Goal: Navigation & Orientation: Find specific page/section

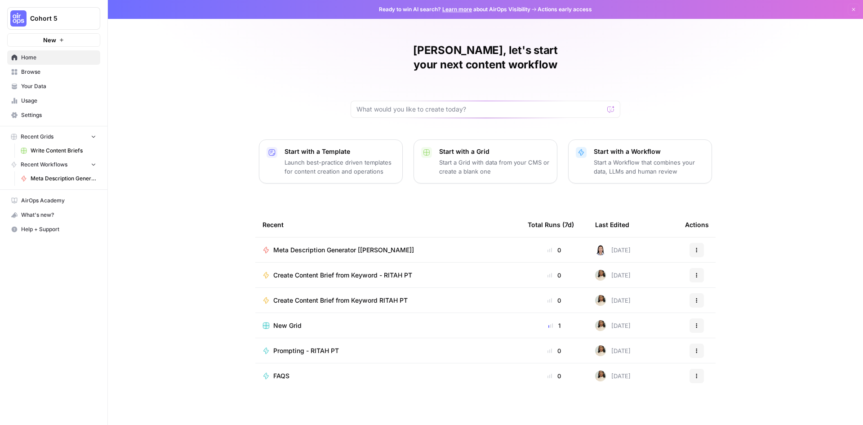
drag, startPoint x: 39, startPoint y: 101, endPoint x: 39, endPoint y: 120, distance: 19.3
click at [39, 101] on span "Usage" at bounding box center [58, 101] width 75 height 8
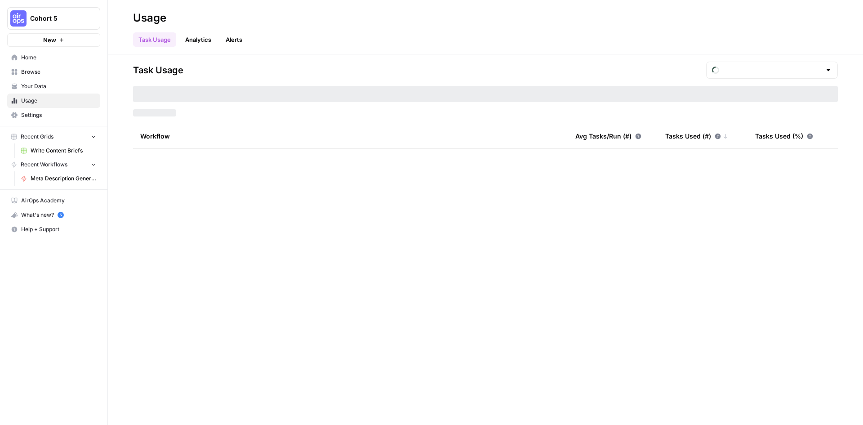
type input "August Tasks"
click at [43, 113] on span "Settings" at bounding box center [58, 115] width 75 height 8
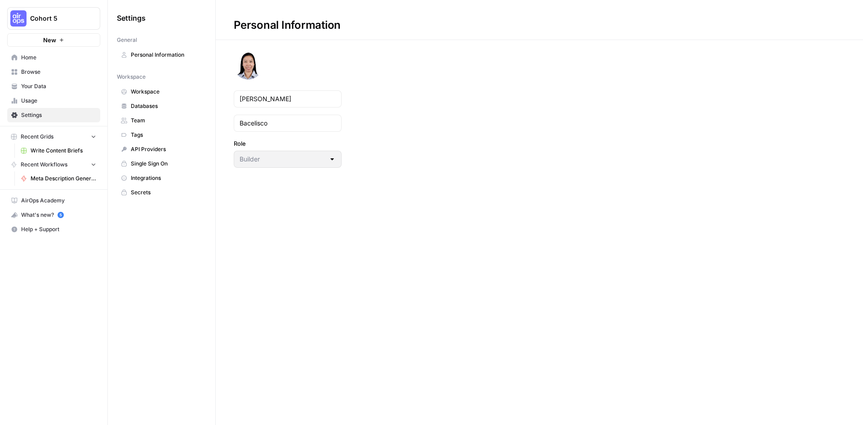
click at [36, 115] on span "Settings" at bounding box center [58, 115] width 75 height 8
click at [32, 98] on span "Usage" at bounding box center [58, 101] width 75 height 8
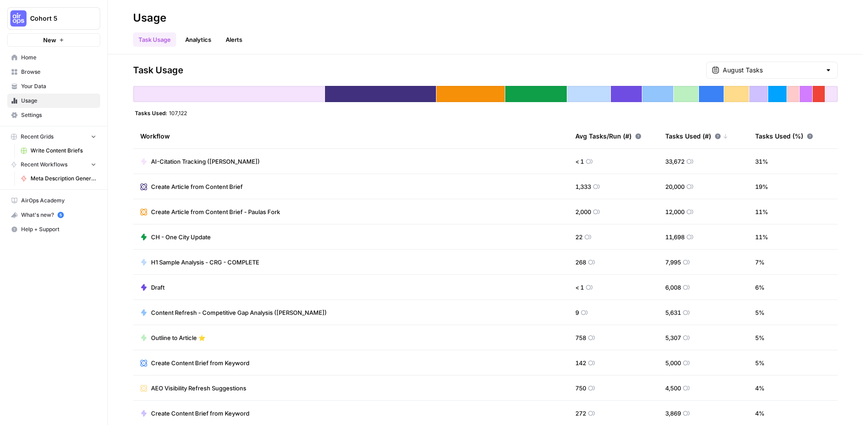
click at [53, 85] on span "Your Data" at bounding box center [58, 86] width 75 height 8
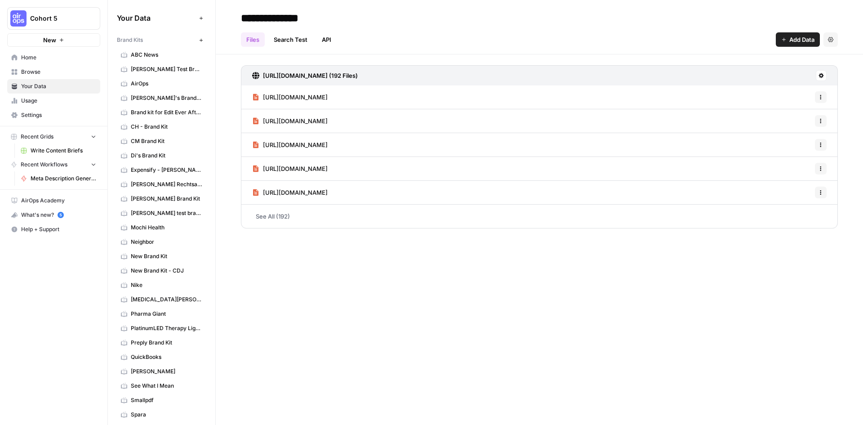
click at [55, 103] on span "Usage" at bounding box center [58, 101] width 75 height 8
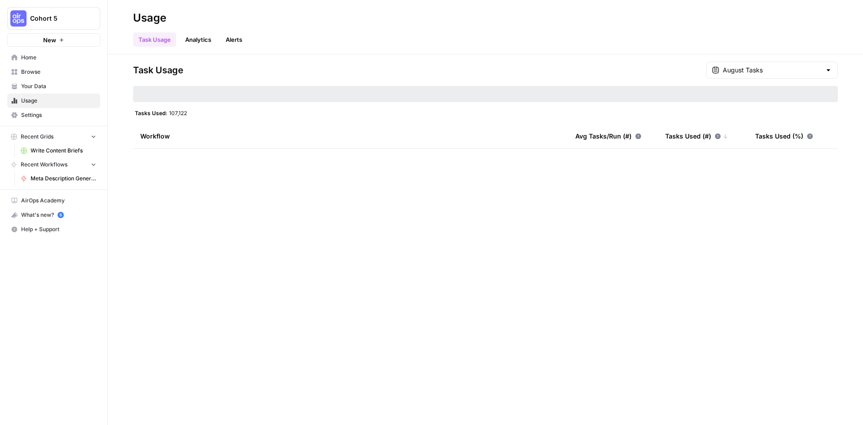
click at [45, 115] on span "Settings" at bounding box center [58, 115] width 75 height 8
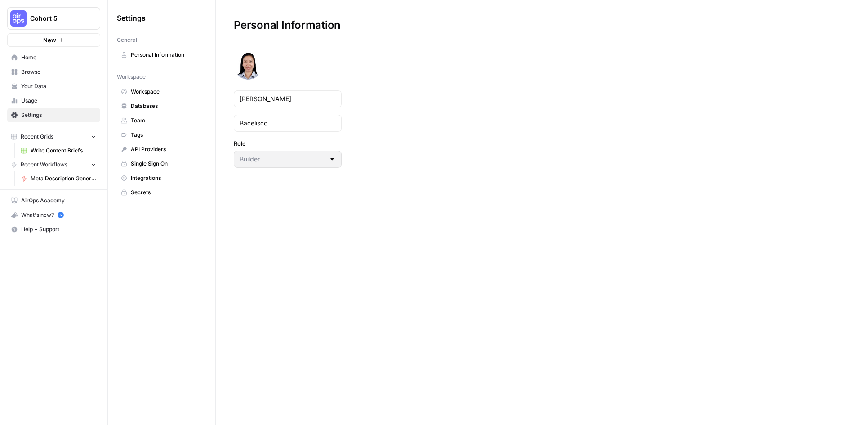
click at [137, 133] on span "Tags" at bounding box center [166, 135] width 71 height 8
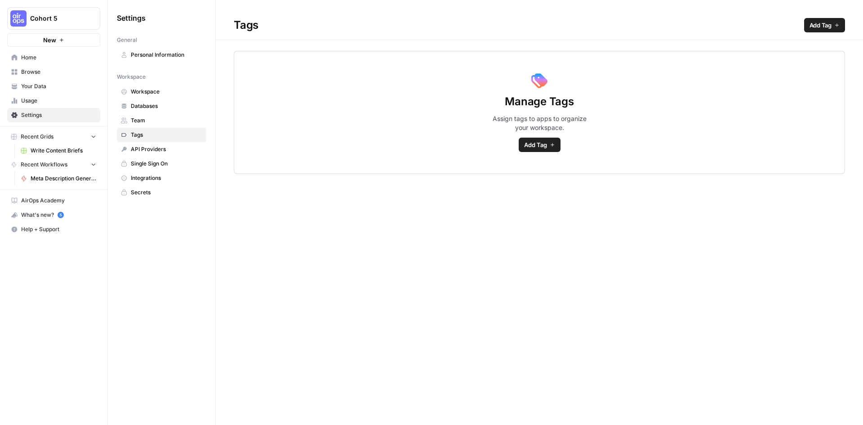
click at [162, 178] on span "Integrations" at bounding box center [166, 178] width 71 height 8
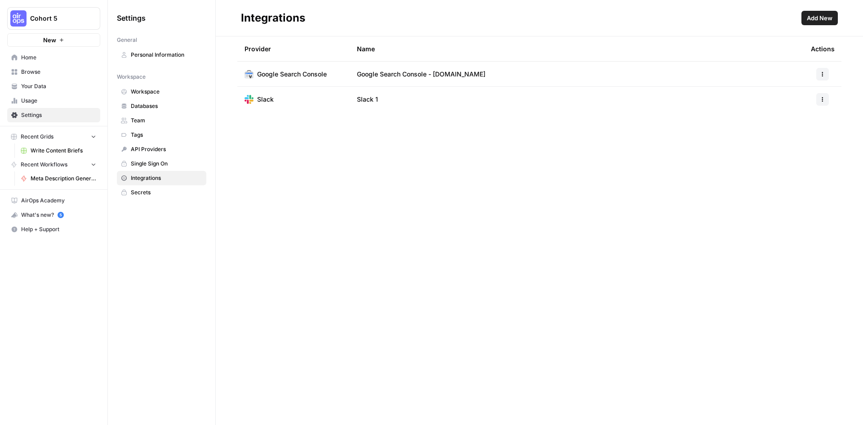
click at [146, 194] on span "Secrets" at bounding box center [166, 192] width 71 height 8
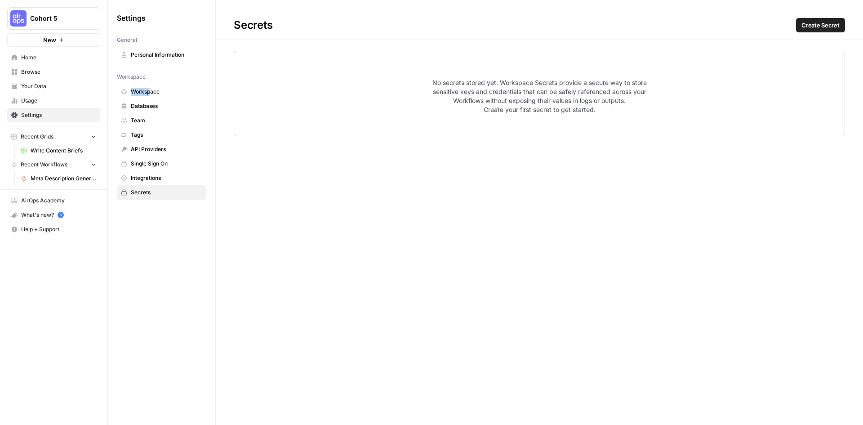
drag, startPoint x: 150, startPoint y: 80, endPoint x: 151, endPoint y: 86, distance: 5.5
click at [151, 81] on nav "Workspace Workspace Databases Team Tags API Providers Single Sign On Integratio…" at bounding box center [161, 134] width 89 height 130
click at [150, 90] on span "Workspace" at bounding box center [166, 92] width 71 height 8
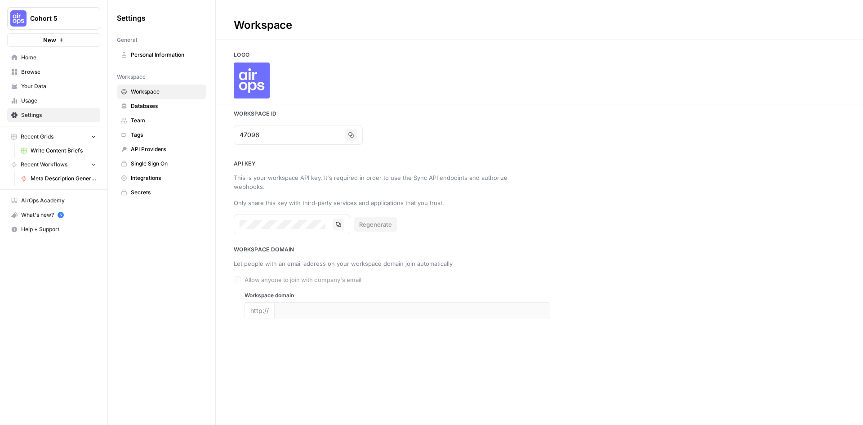
click at [159, 107] on span "Databases" at bounding box center [166, 106] width 71 height 8
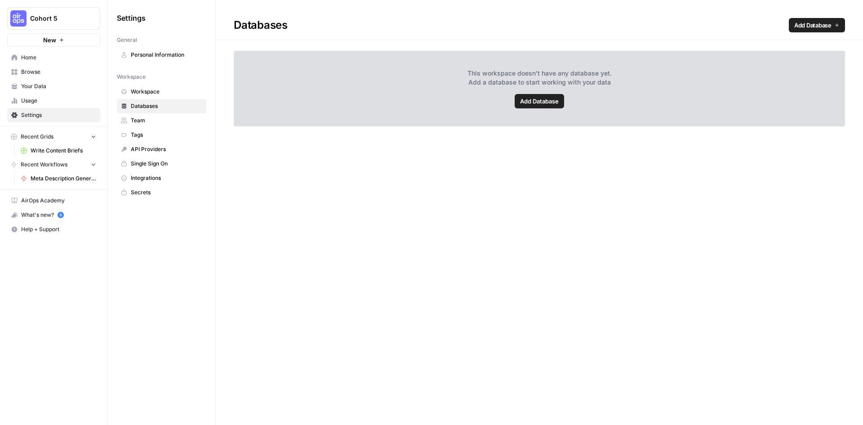
click at [147, 123] on span "Team" at bounding box center [166, 120] width 71 height 8
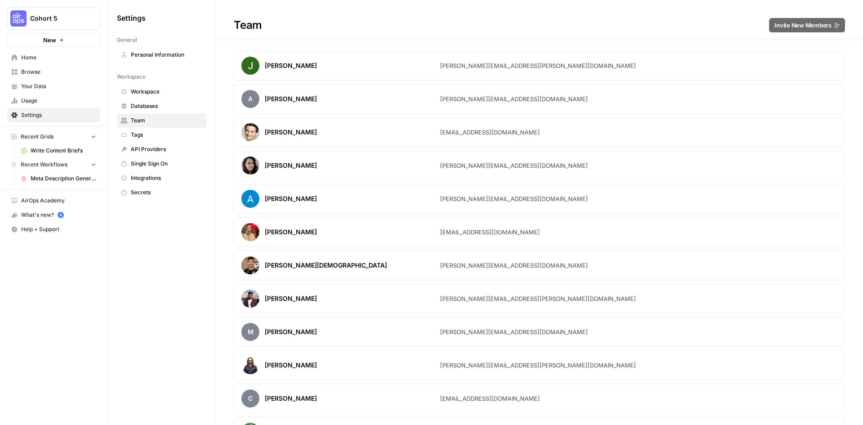
click at [35, 14] on span "Cohort 5" at bounding box center [57, 18] width 54 height 9
click at [34, 80] on span "BCI" at bounding box center [86, 81] width 119 height 9
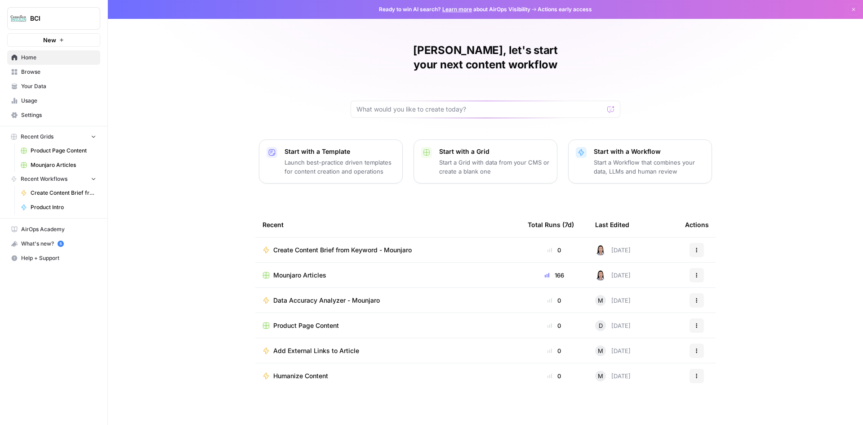
click at [33, 114] on span "Settings" at bounding box center [58, 115] width 75 height 8
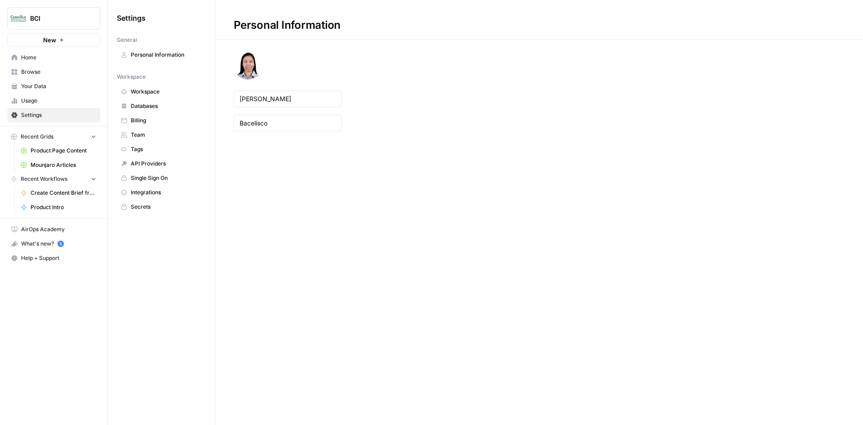
click at [156, 122] on span "Billing" at bounding box center [166, 120] width 71 height 8
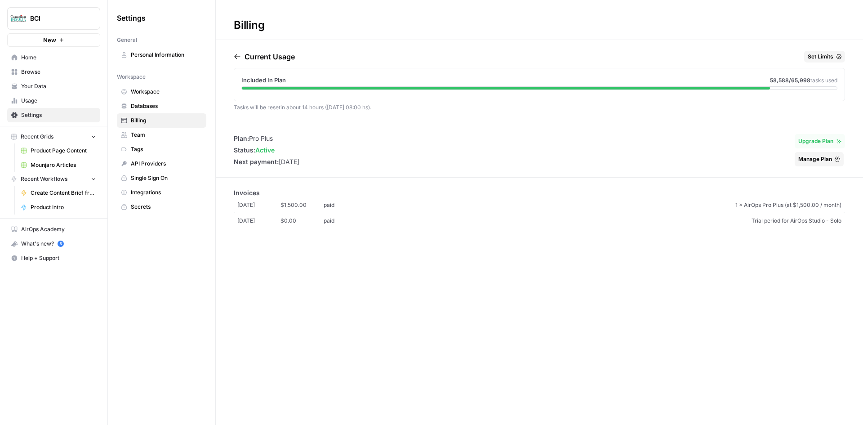
click at [70, 164] on span "Mounjaro Articles" at bounding box center [64, 165] width 66 height 8
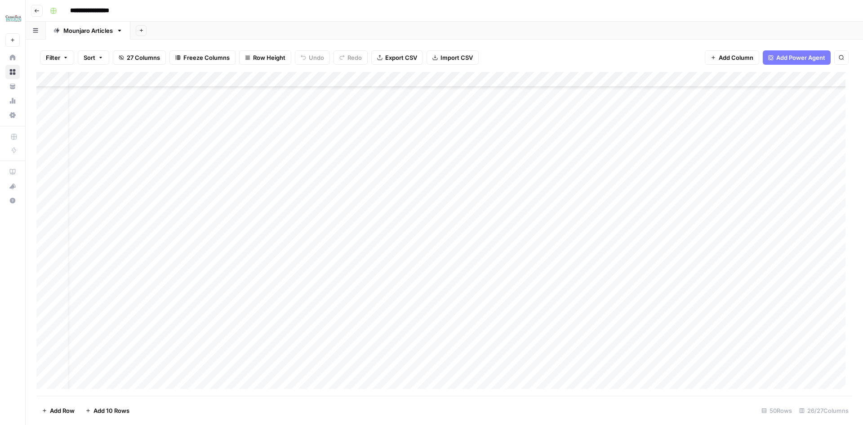
scroll to position [300, 0]
click at [58, 177] on div "Add Column" at bounding box center [444, 234] width 816 height 324
click at [58, 192] on div "Add Column" at bounding box center [444, 234] width 816 height 324
click at [58, 208] on div "Add Column" at bounding box center [444, 234] width 816 height 324
